Goal: Information Seeking & Learning: Learn about a topic

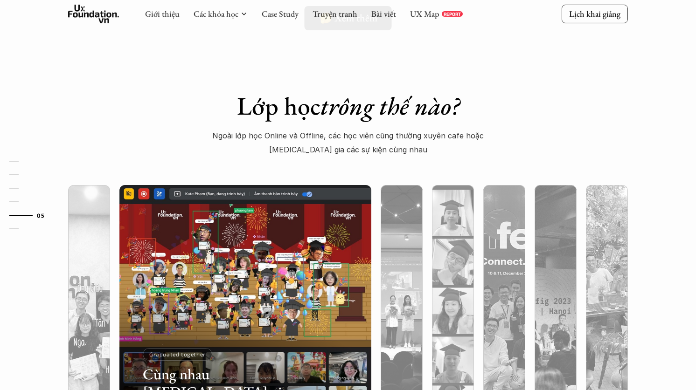
scroll to position [2781, 0]
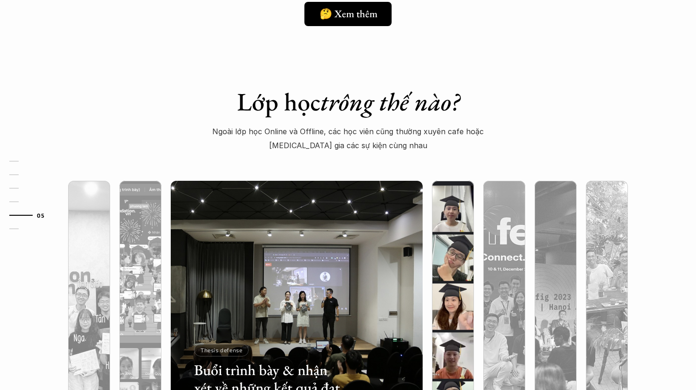
click at [461, 274] on img at bounding box center [453, 307] width 256 height 252
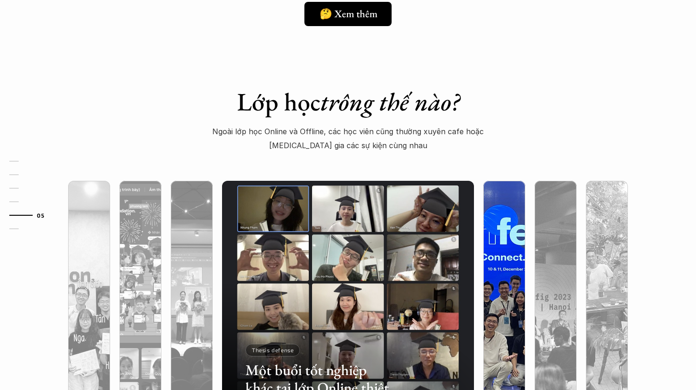
click at [498, 282] on div at bounding box center [504, 357] width 42 height 152
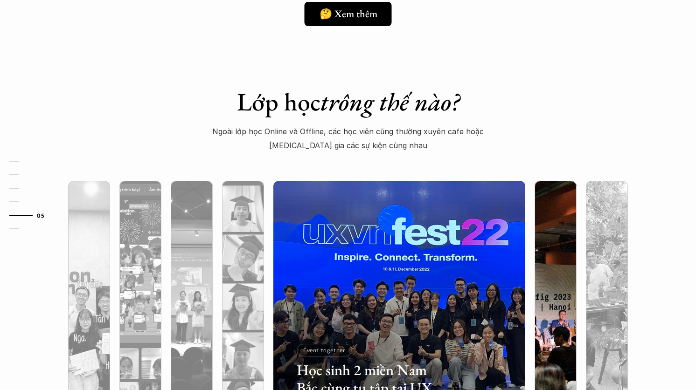
click at [553, 274] on img at bounding box center [555, 307] width 256 height 252
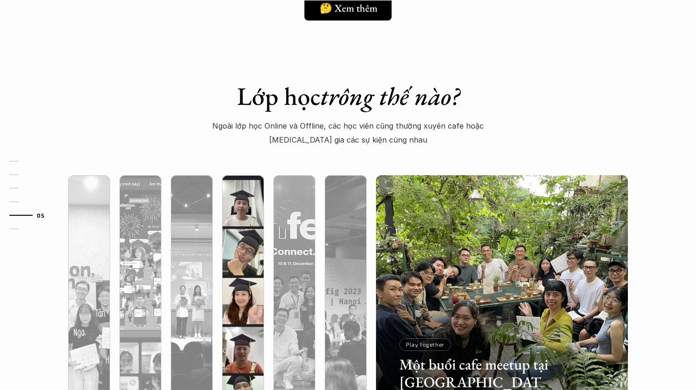
scroll to position [2793, 0]
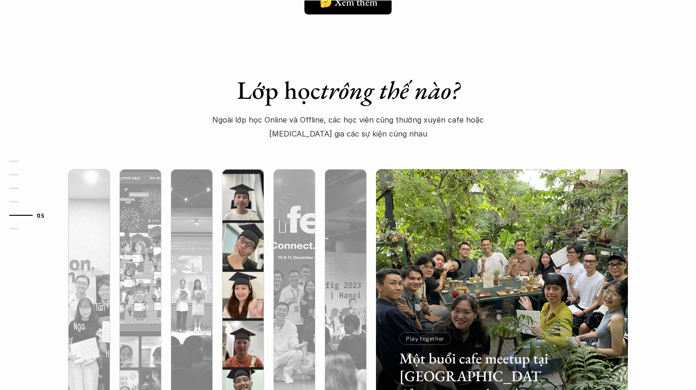
click at [245, 286] on div at bounding box center [243, 345] width 42 height 152
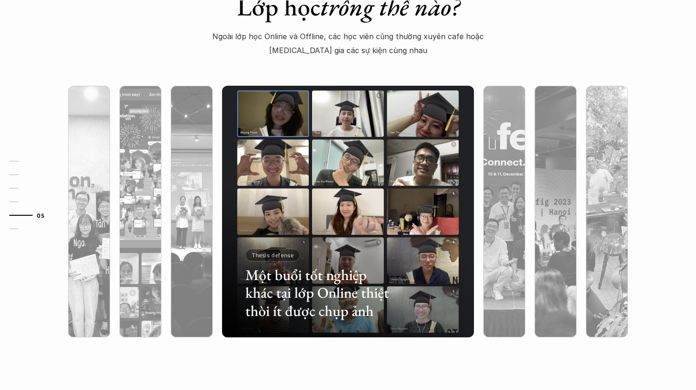
scroll to position [2878, 0]
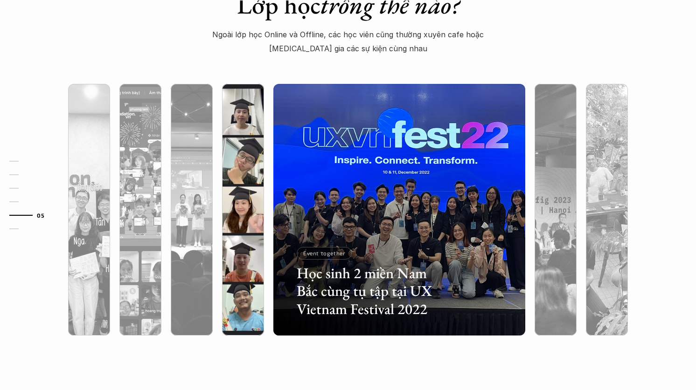
click at [238, 276] on div at bounding box center [243, 260] width 42 height 152
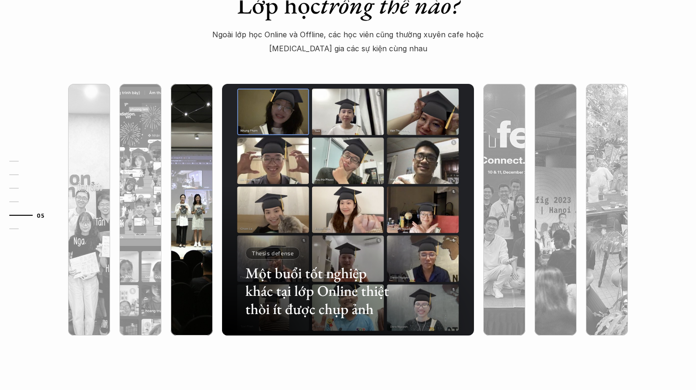
click at [194, 285] on div at bounding box center [269, 281] width 150 height 68
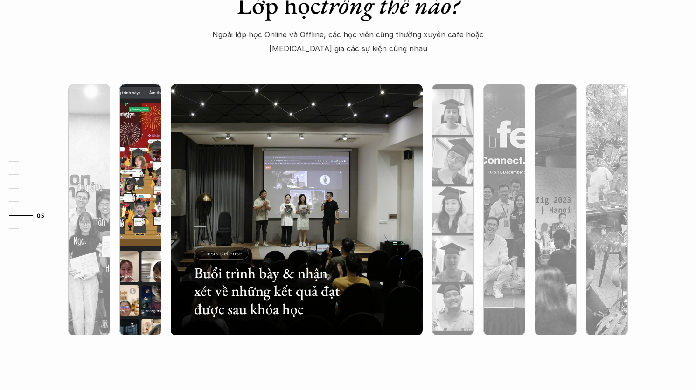
click at [165, 289] on div at bounding box center [140, 210] width 51 height 252
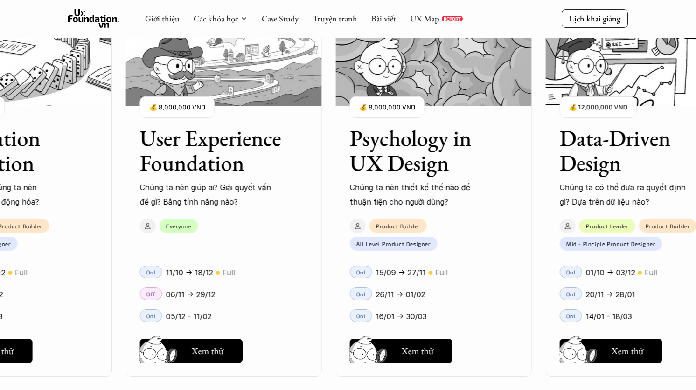
scroll to position [1035, 0]
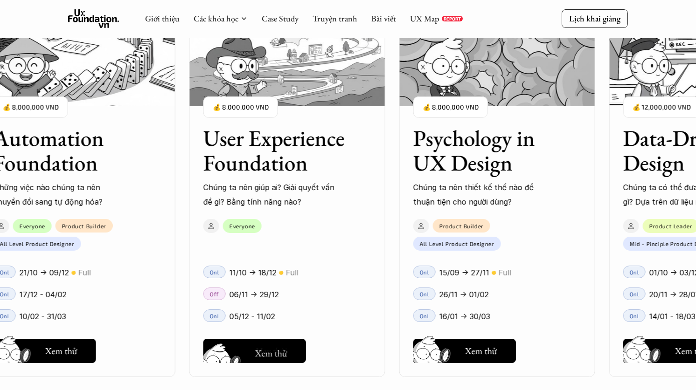
click at [270, 353] on h5 "Xem thử" at bounding box center [271, 353] width 32 height 13
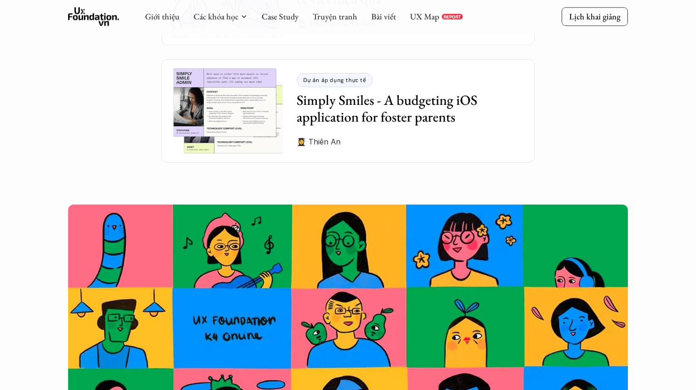
scroll to position [2688, 0]
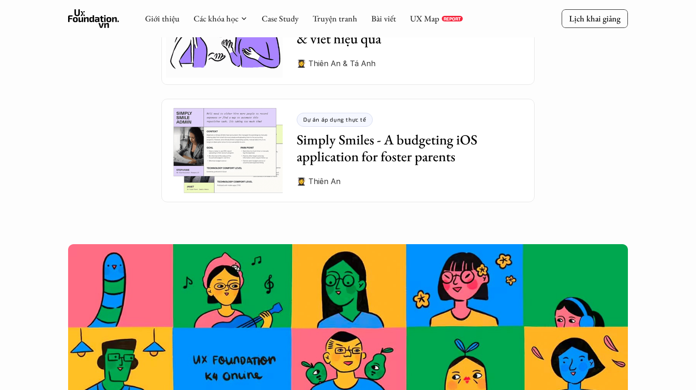
scroll to position [2643, 0]
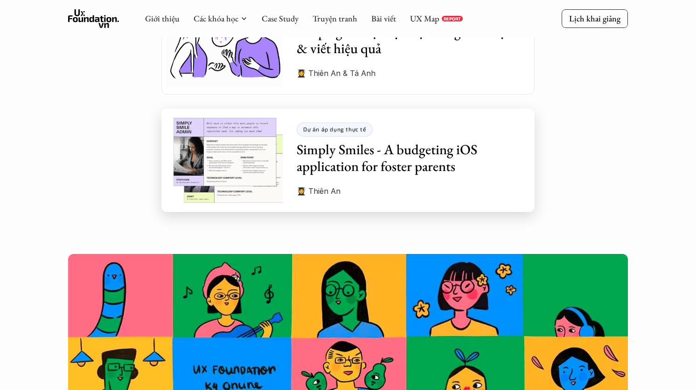
click at [325, 143] on h3 "Simply Smiles - A budgeting iOS application for foster parents" at bounding box center [409, 158] width 224 height 34
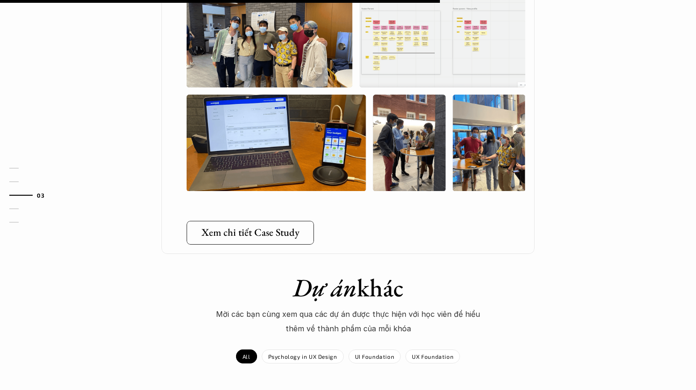
scroll to position [654, 0]
